Goal: Understand process/instructions: Learn about a topic

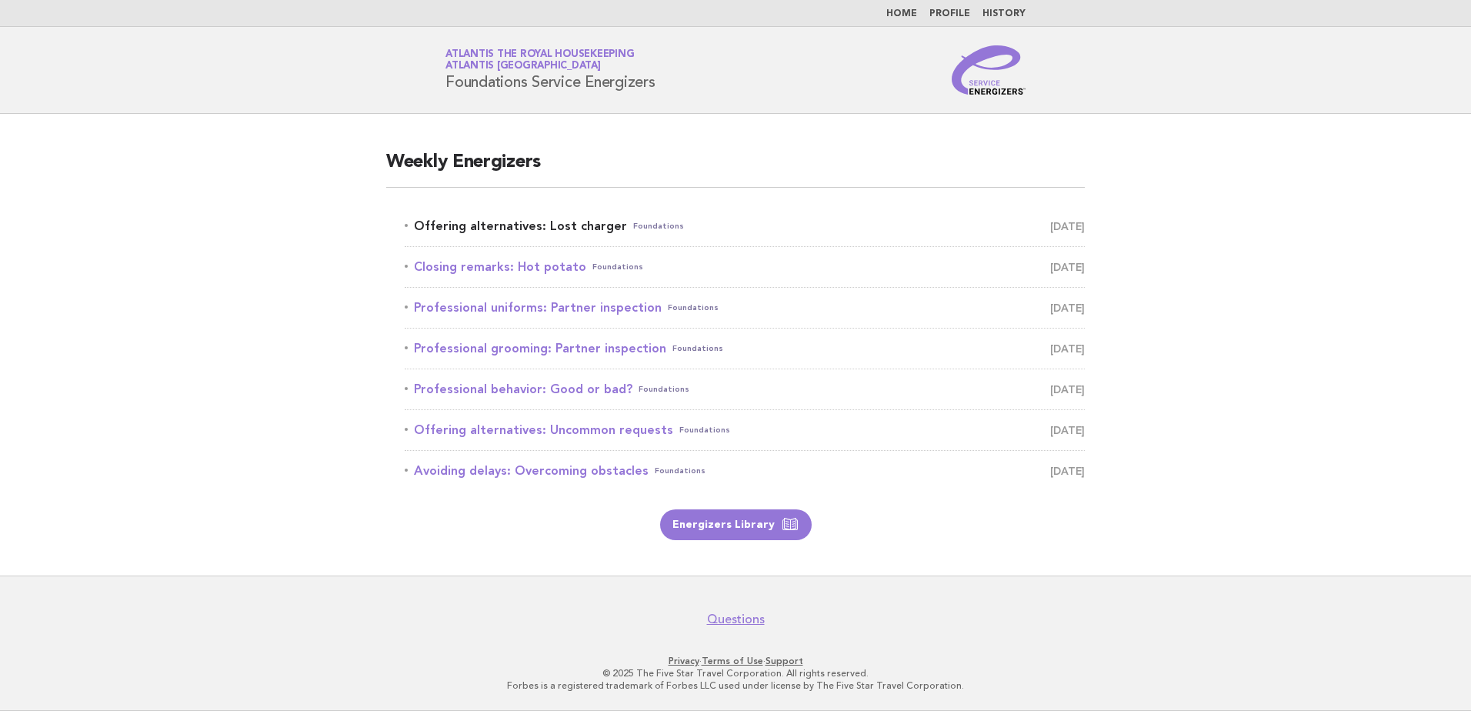
click at [515, 232] on link "Offering alternatives: Lost charger Foundations September 29" at bounding box center [745, 226] width 680 height 22
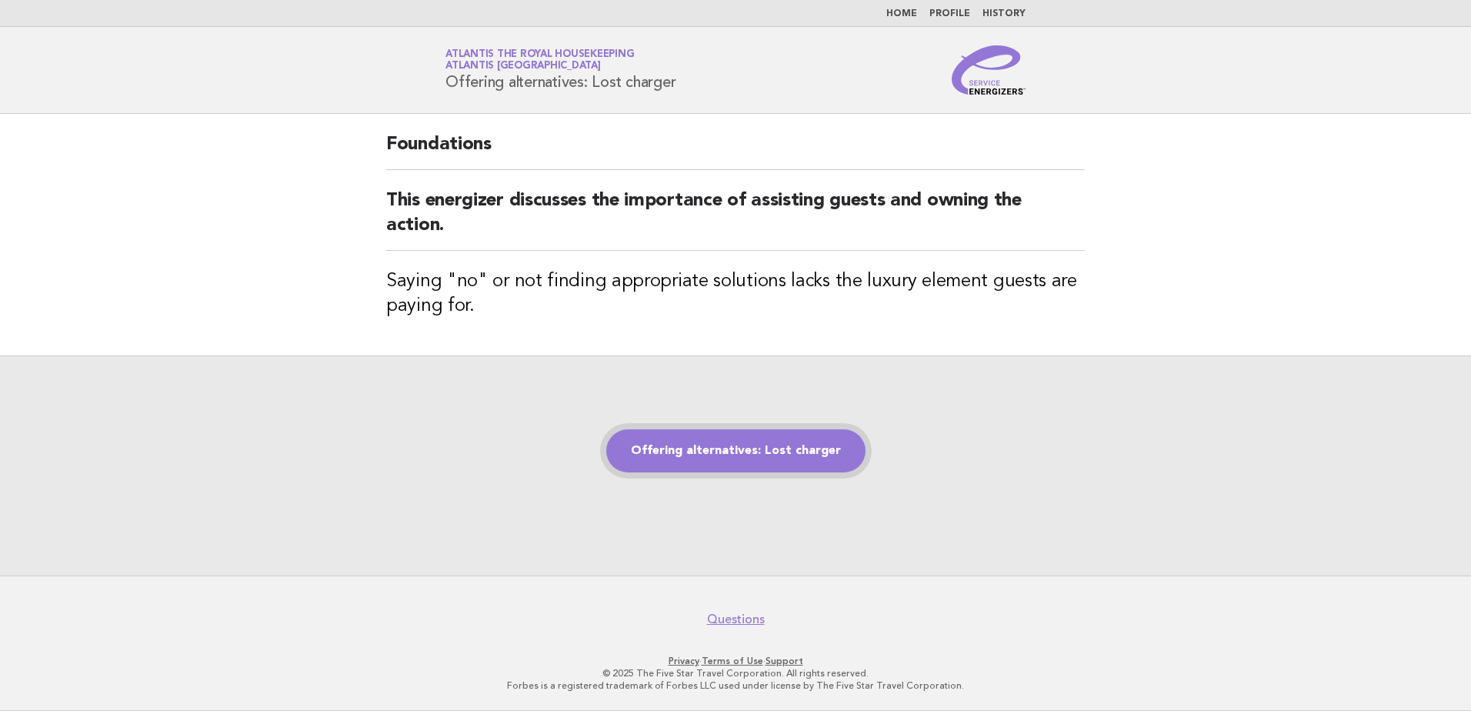
click at [666, 448] on link "Offering alternatives: Lost charger" at bounding box center [735, 450] width 259 height 43
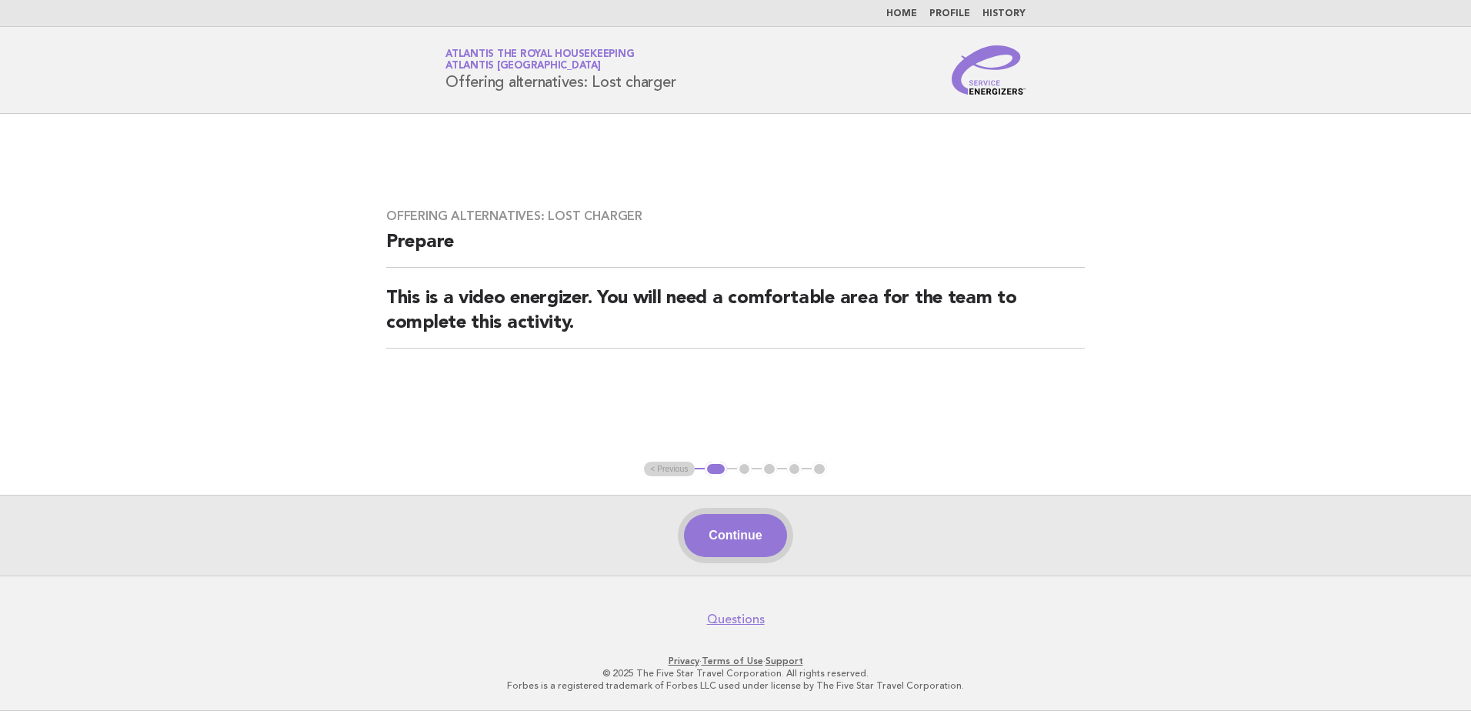
click at [763, 539] on button "Continue" at bounding box center [735, 535] width 102 height 43
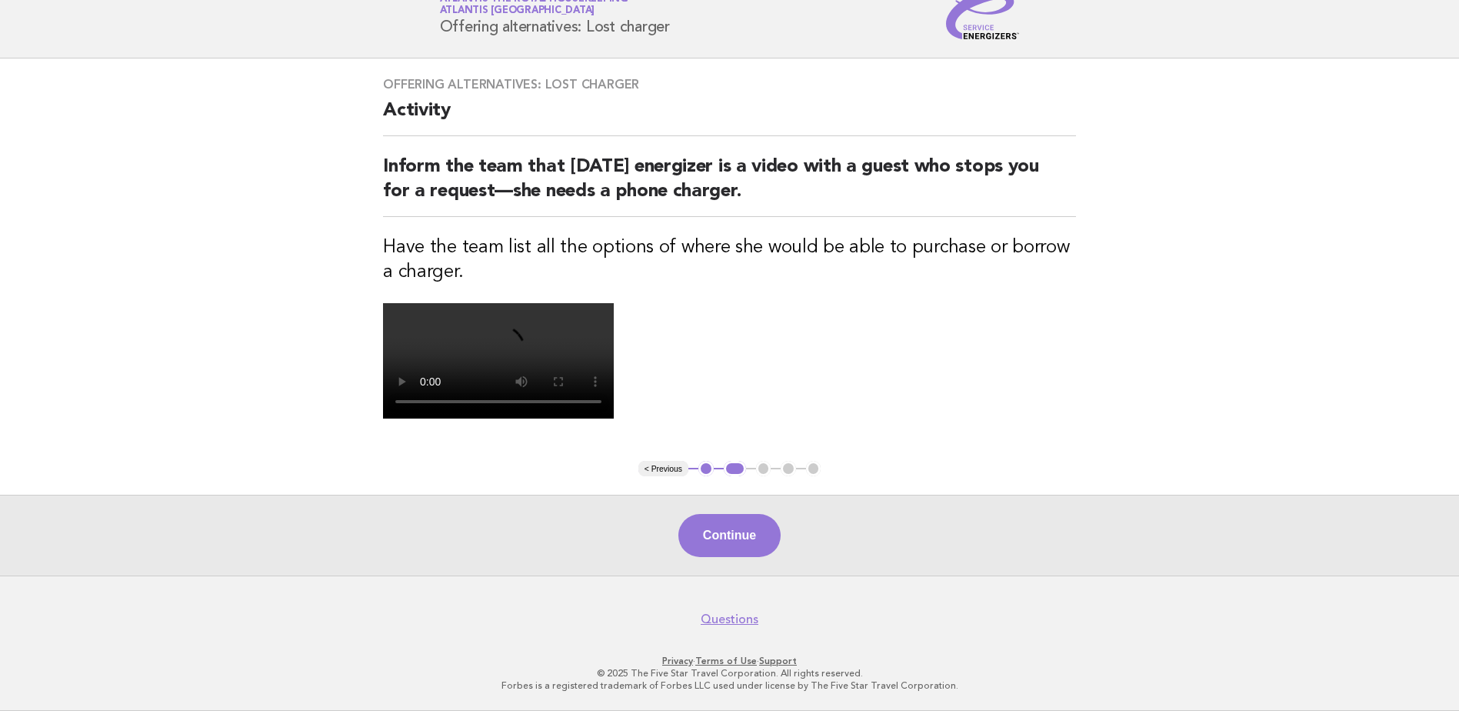
scroll to position [331, 0]
click at [730, 541] on button "Continue" at bounding box center [729, 535] width 102 height 43
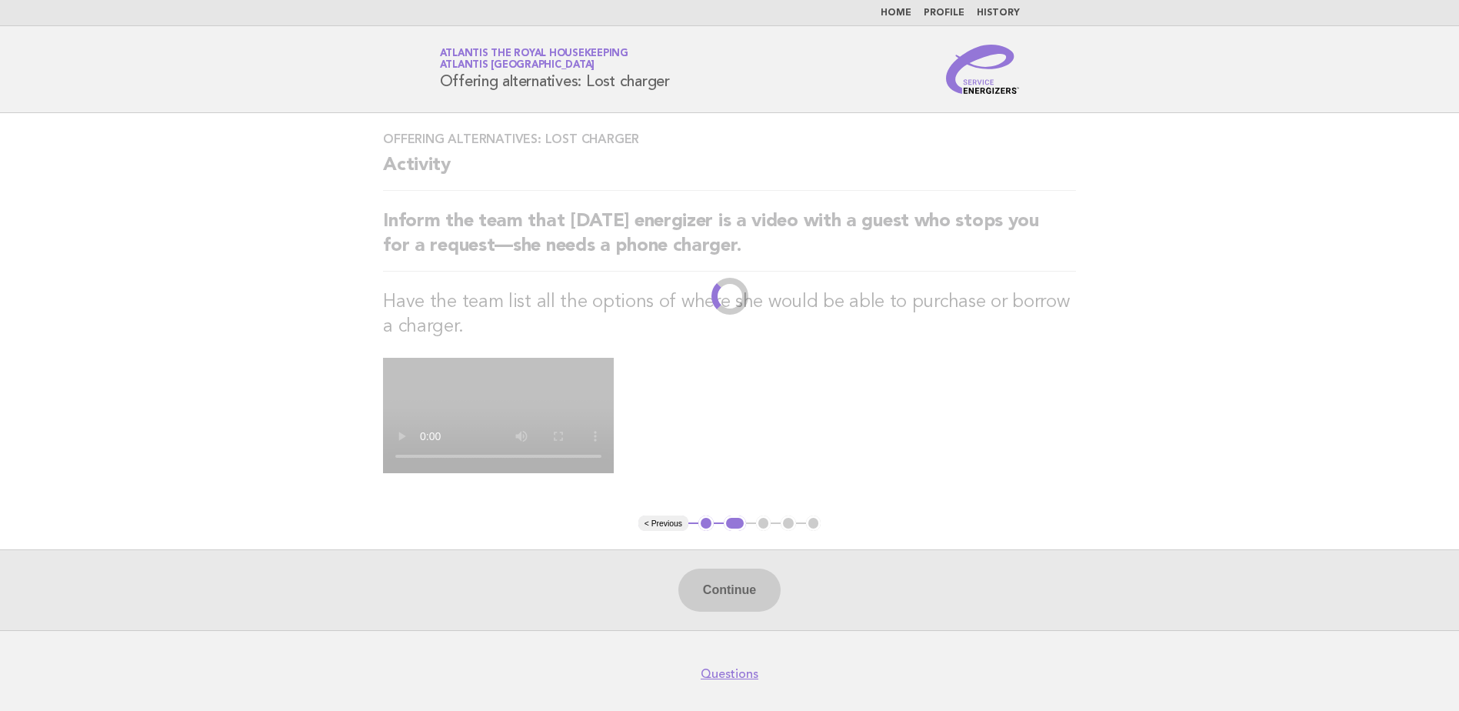
scroll to position [0, 0]
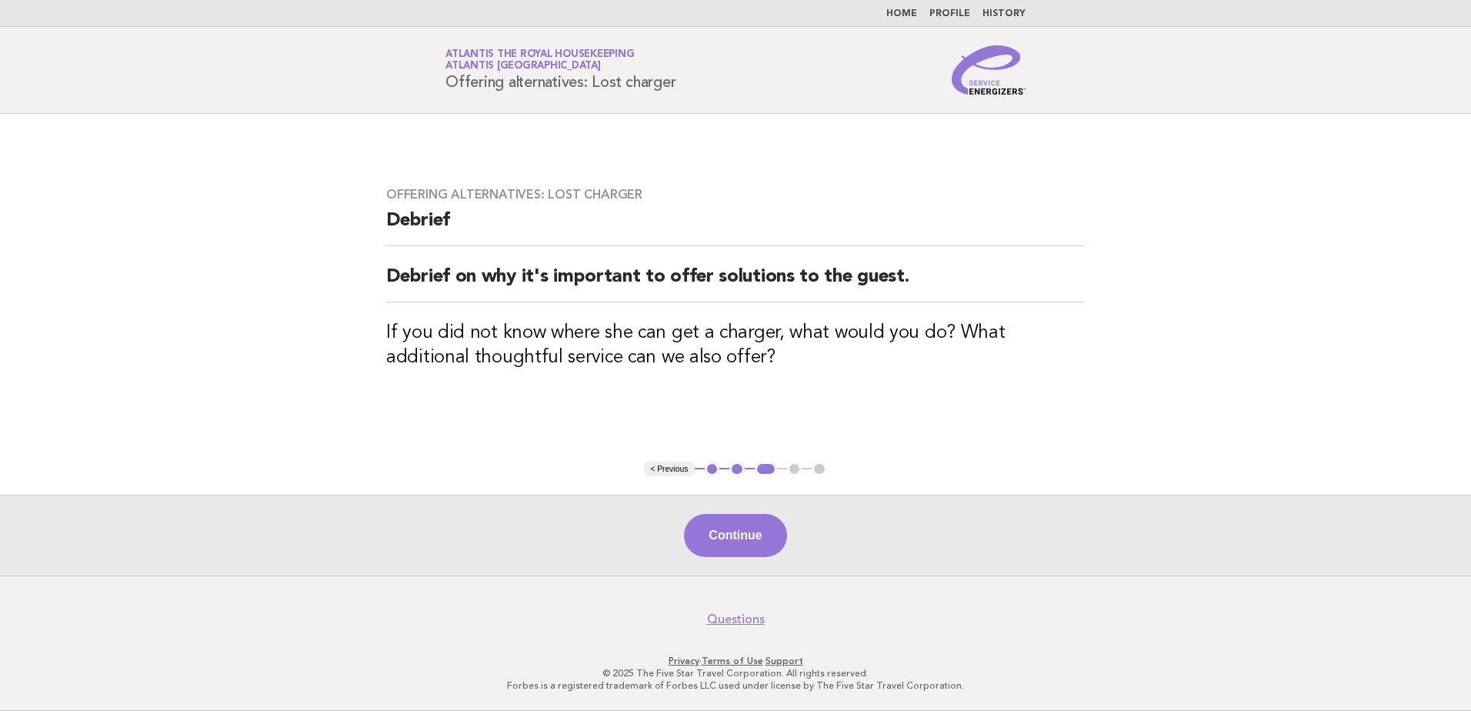
click at [730, 541] on button "Continue" at bounding box center [735, 535] width 102 height 43
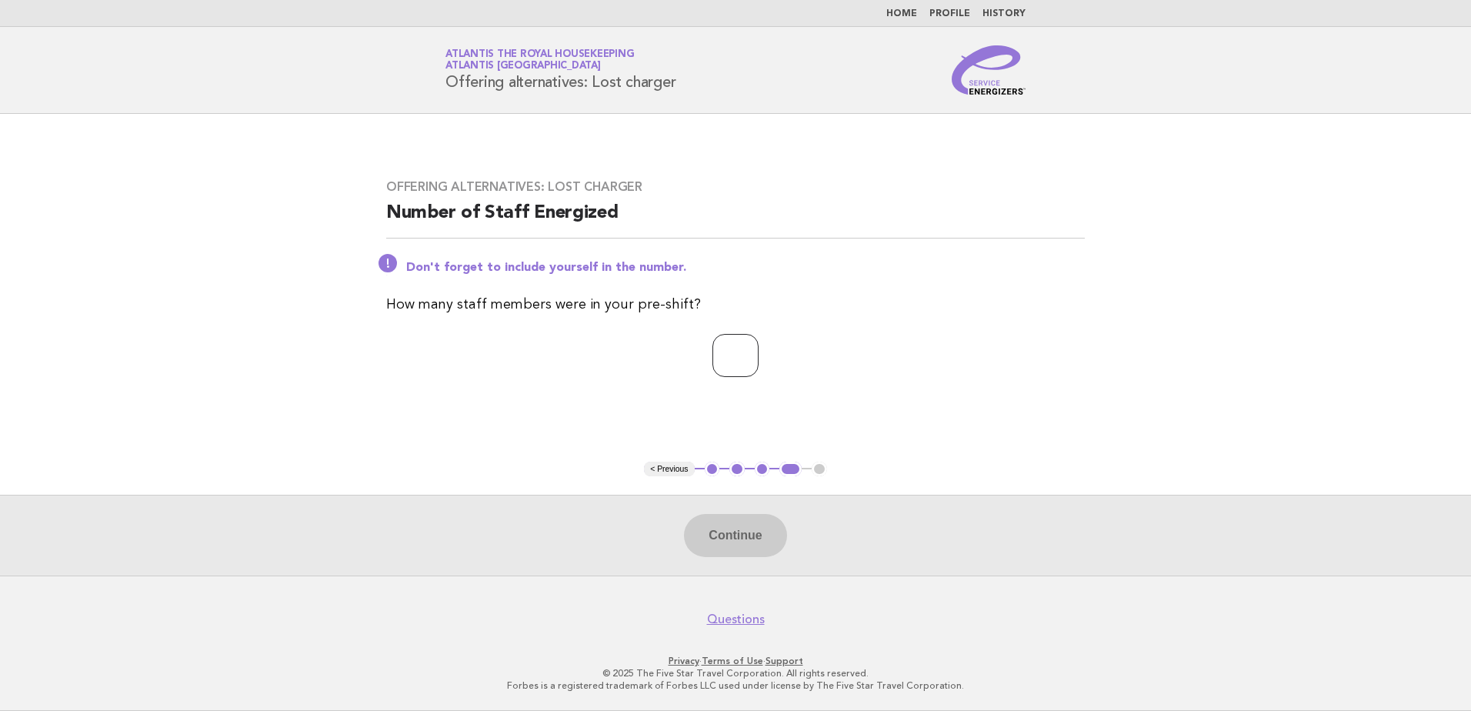
click at [724, 352] on input "number" at bounding box center [735, 355] width 46 height 43
type input "**"
click at [738, 520] on button "Continue" at bounding box center [735, 535] width 102 height 43
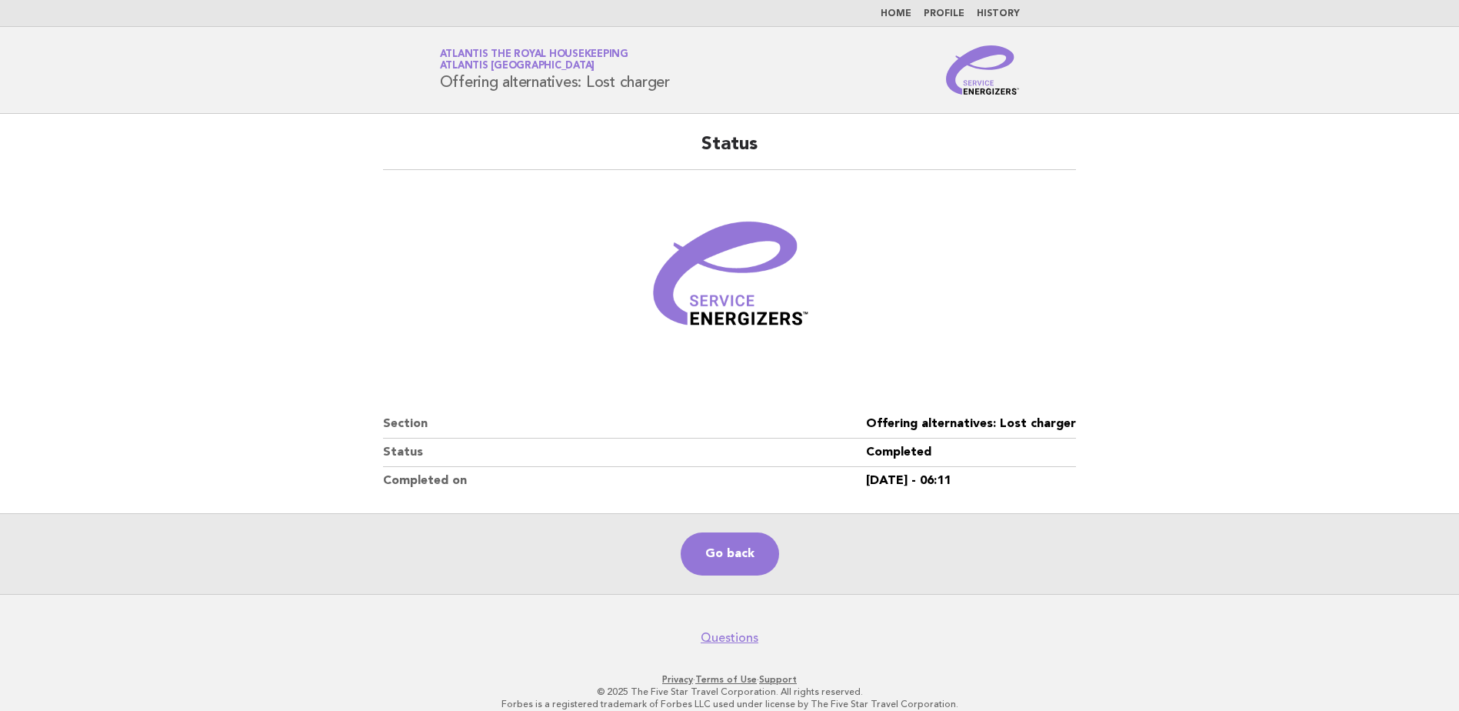
click at [908, 8] on li "Home" at bounding box center [896, 14] width 31 height 12
click at [911, 18] on link "Home" at bounding box center [896, 13] width 31 height 9
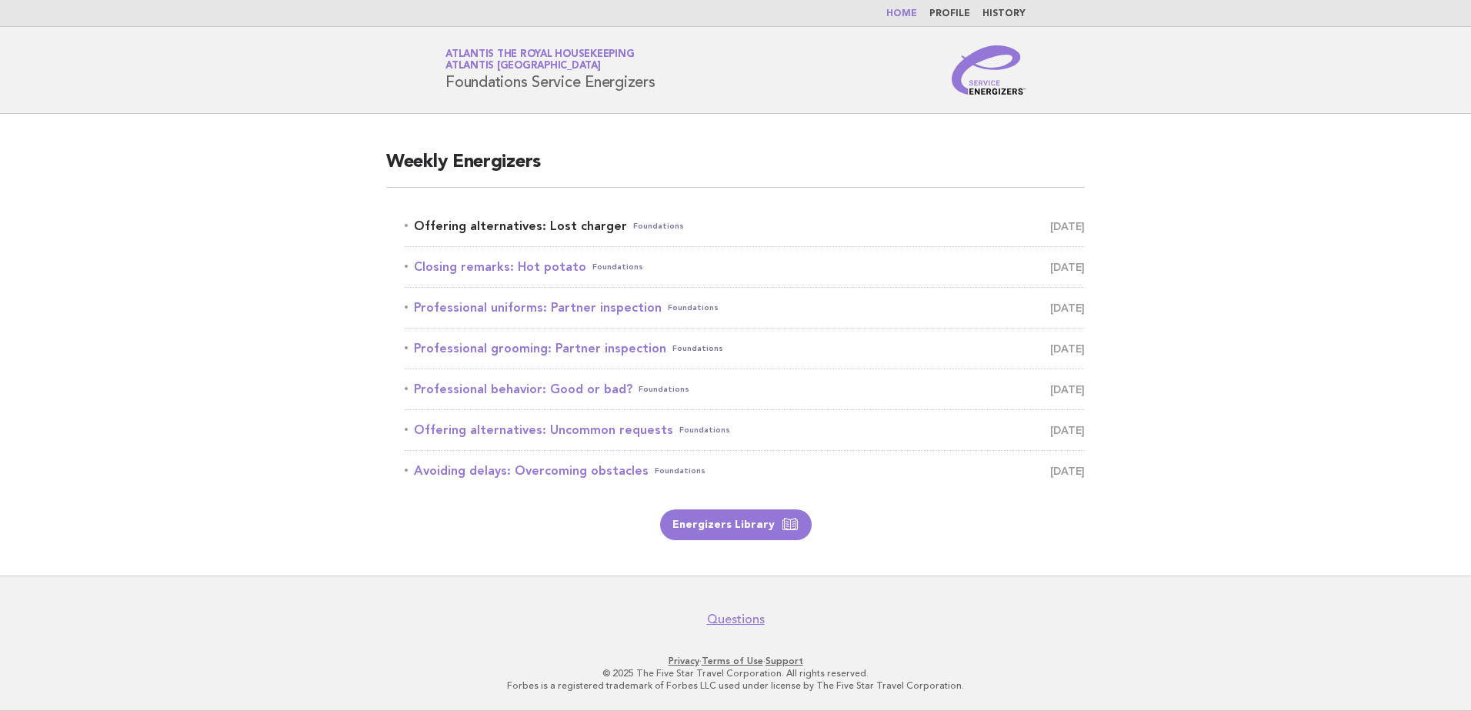
click at [558, 232] on link "Offering alternatives: Lost charger Foundations September 29" at bounding box center [745, 226] width 680 height 22
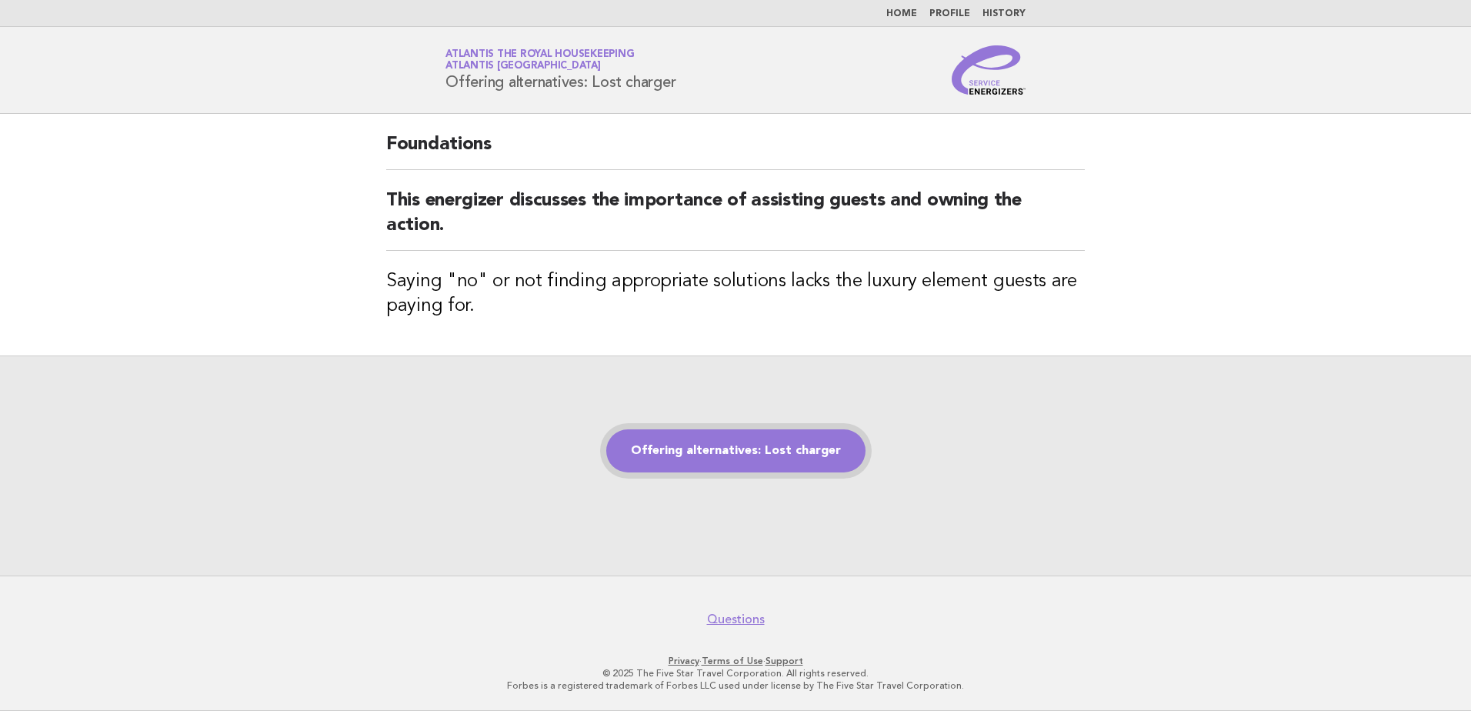
click at [705, 451] on link "Offering alternatives: Lost charger" at bounding box center [735, 450] width 259 height 43
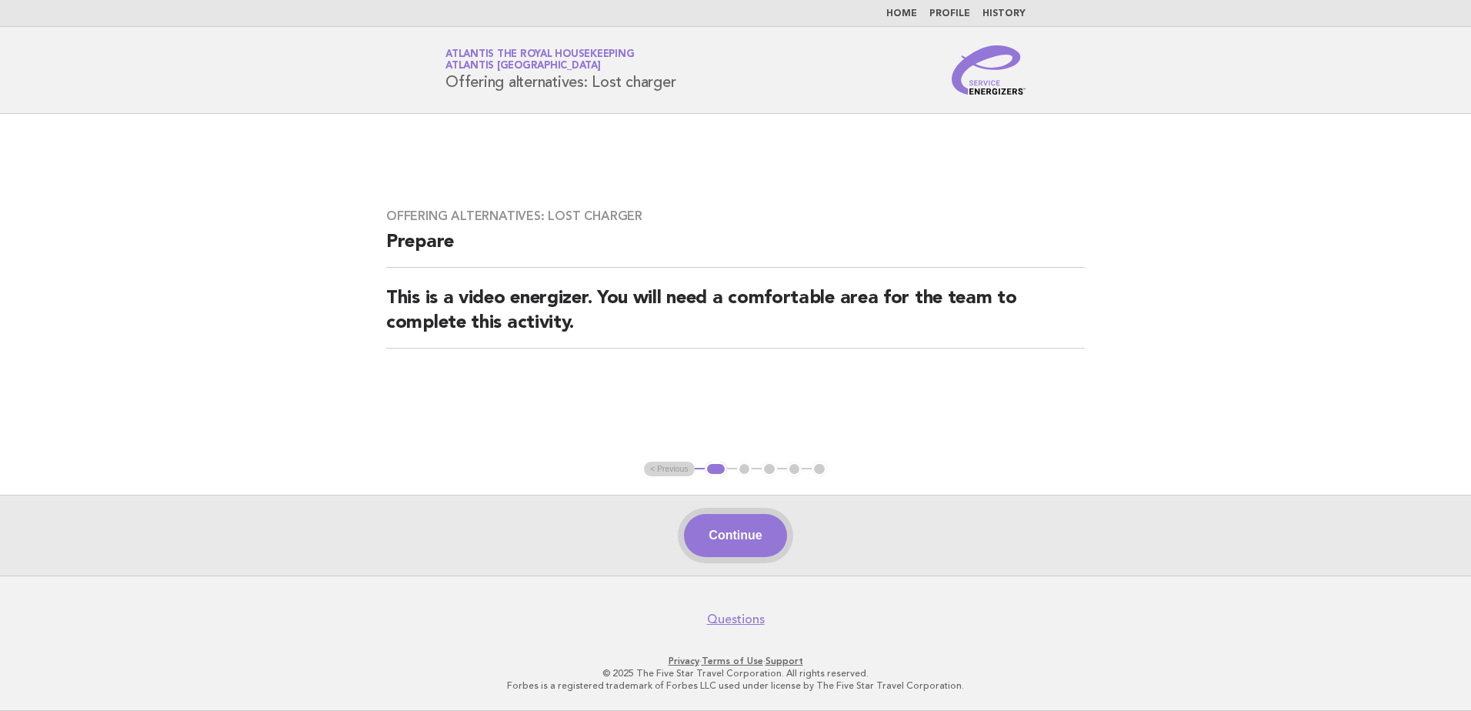
click at [743, 541] on button "Continue" at bounding box center [735, 535] width 102 height 43
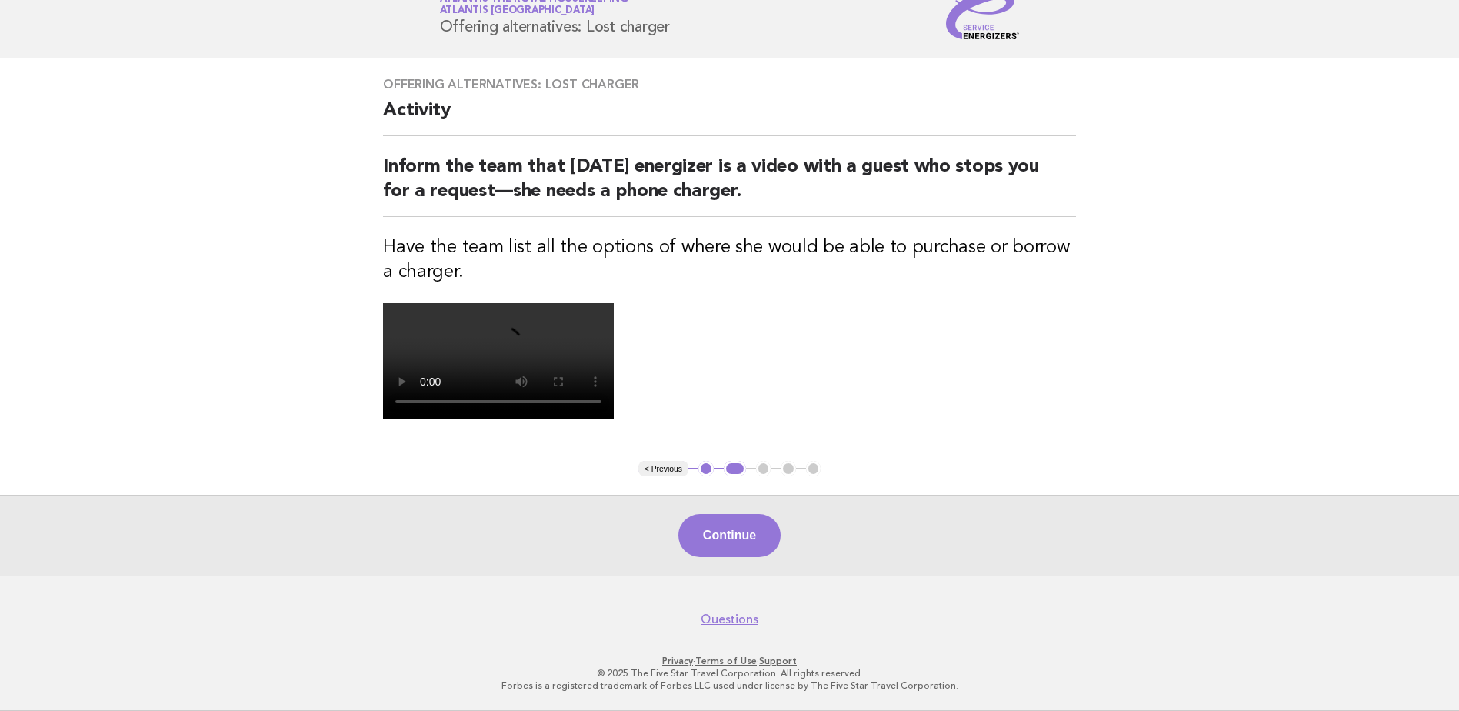
scroll to position [154, 0]
click at [733, 527] on button "Continue" at bounding box center [729, 535] width 102 height 43
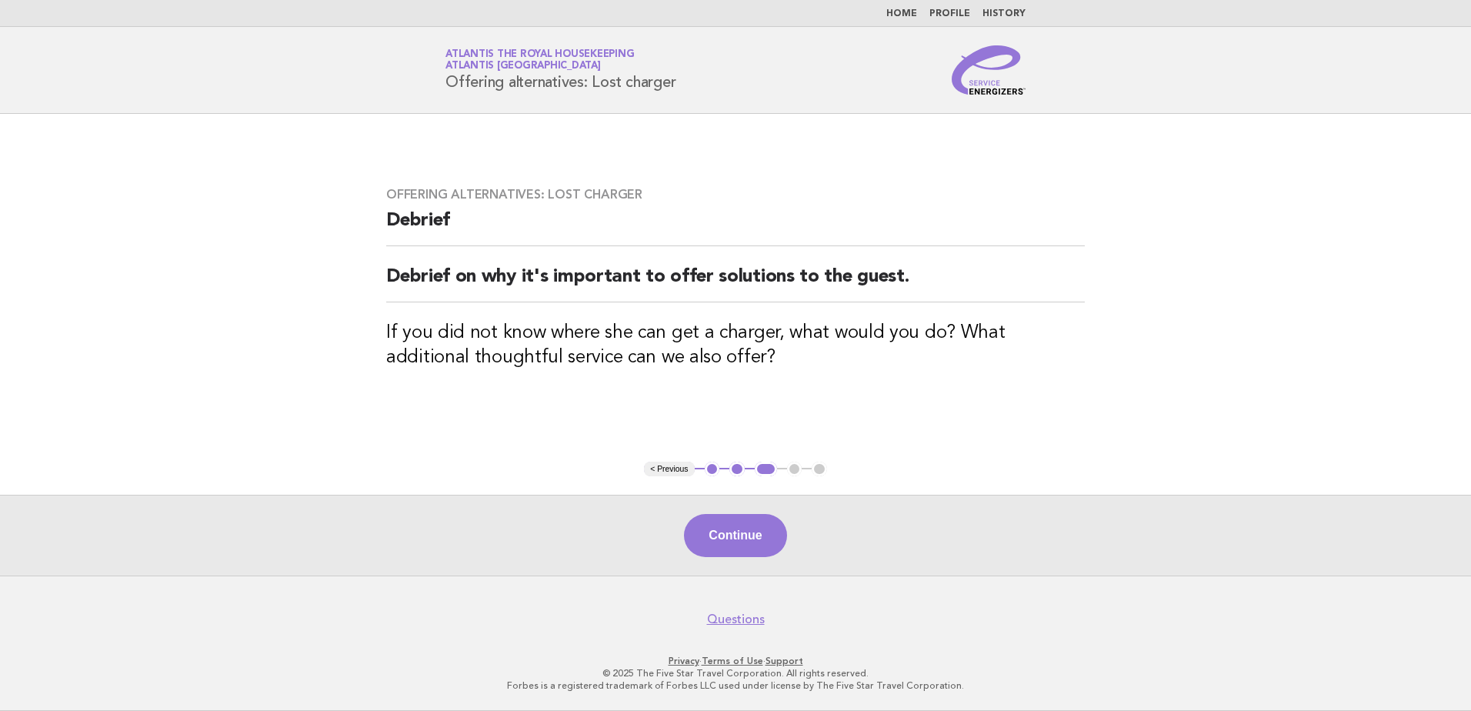
click at [733, 527] on button "Continue" at bounding box center [735, 535] width 102 height 43
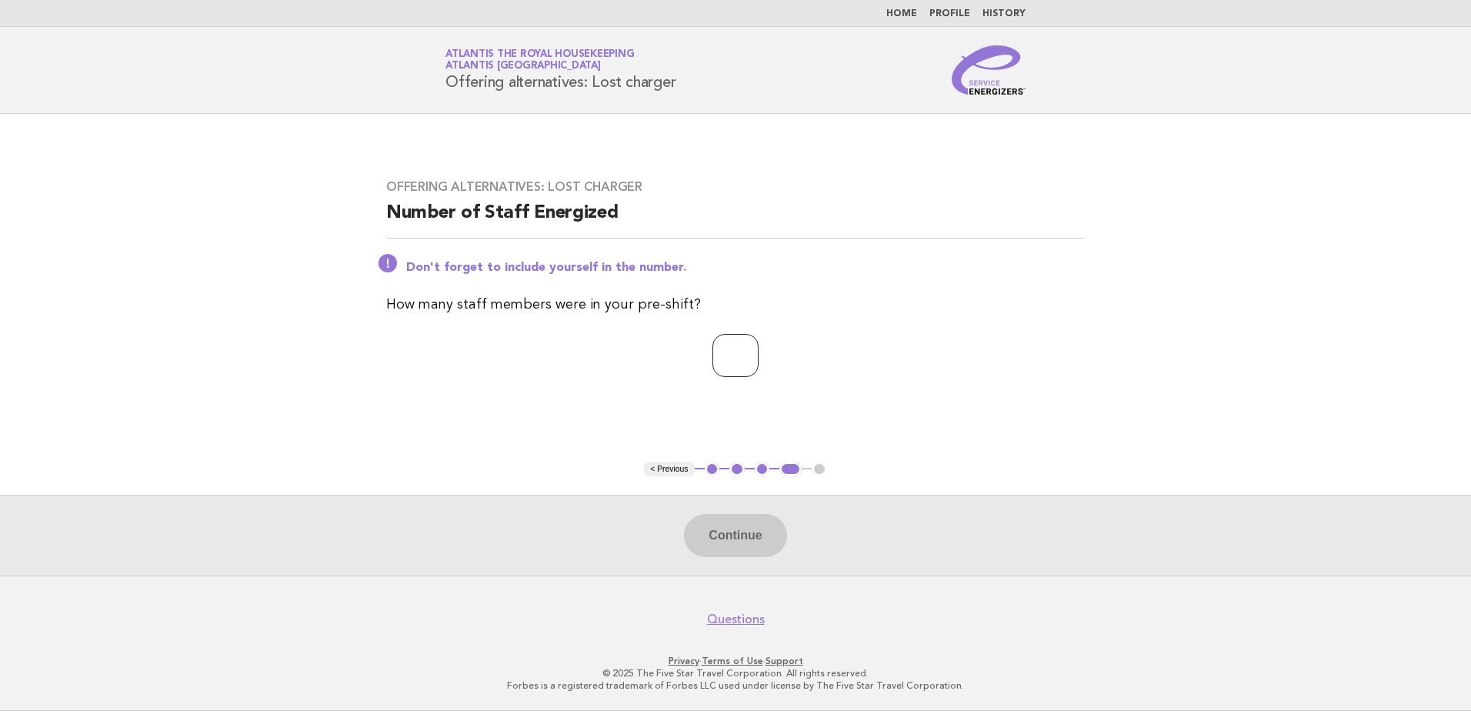
click at [713, 356] on input "number" at bounding box center [735, 355] width 46 height 43
type input "**"
click at [745, 540] on button "Continue" at bounding box center [735, 535] width 102 height 43
